Goal: Check status: Check status

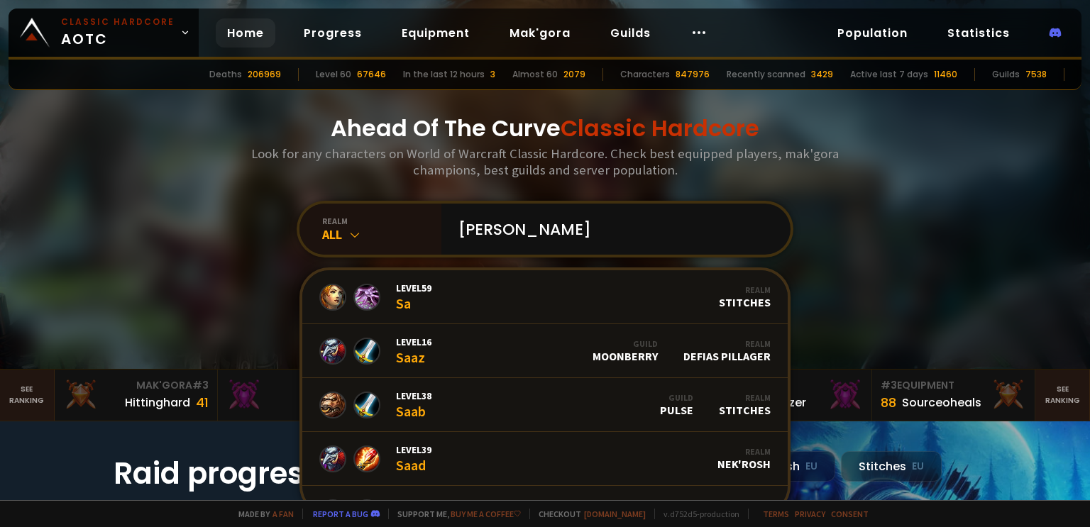
scroll to position [79, 0]
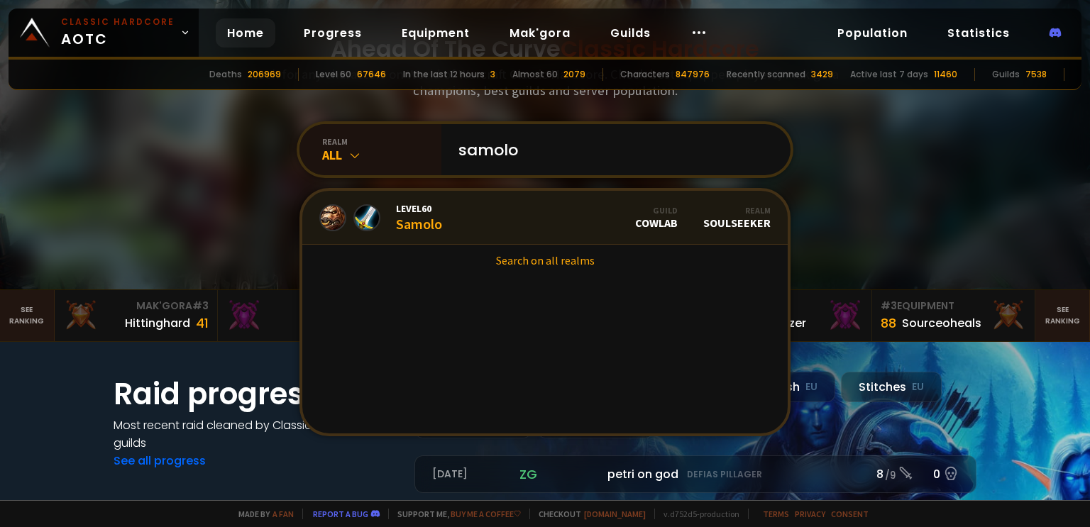
type input "samolo"
click at [446, 211] on link "Level 60 Samolo Guild CowLab Realm Soulseeker" at bounding box center [544, 218] width 485 height 54
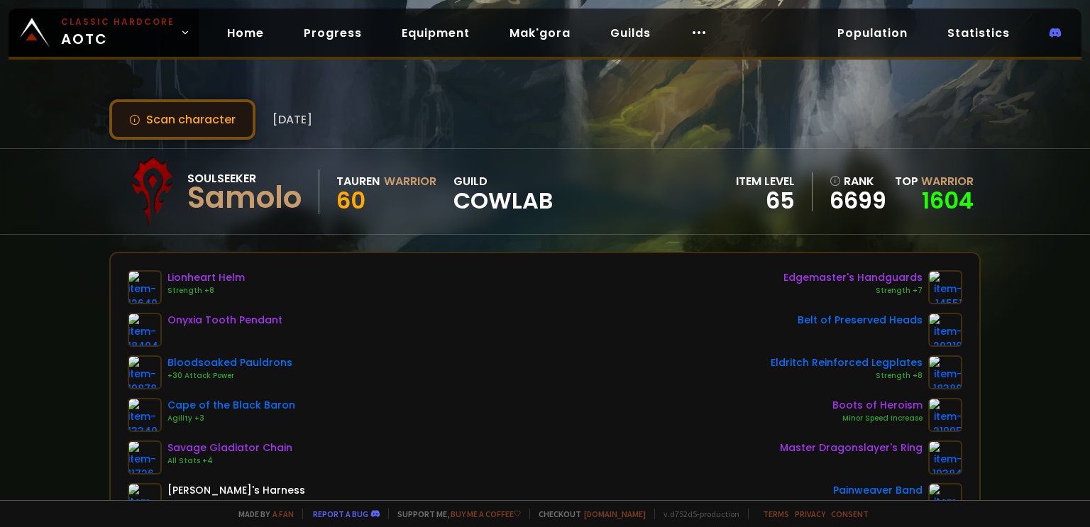
click at [216, 119] on button "Scan character" at bounding box center [182, 119] width 146 height 40
click at [132, 119] on icon at bounding box center [134, 119] width 11 height 11
click at [57, 270] on div "Scan character [DATE] Soulseeker Samolo Tauren Warrior 60 guild CowLab item lev…" at bounding box center [545, 250] width 1090 height 500
click at [326, 24] on link "Progress" at bounding box center [332, 32] width 81 height 29
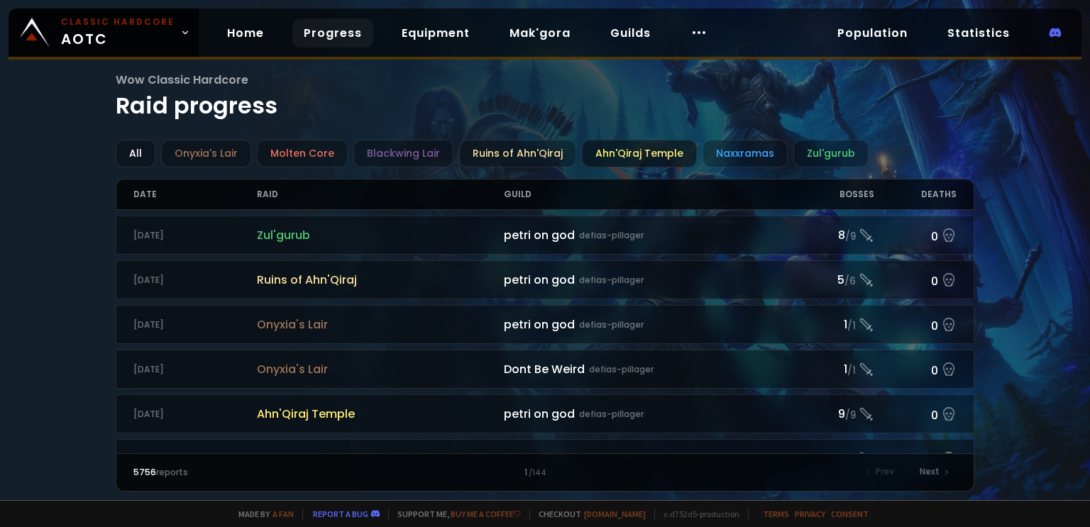
click at [630, 153] on div "Ahn'Qiraj Temple" at bounding box center [639, 154] width 115 height 28
